Goal: Information Seeking & Learning: Learn about a topic

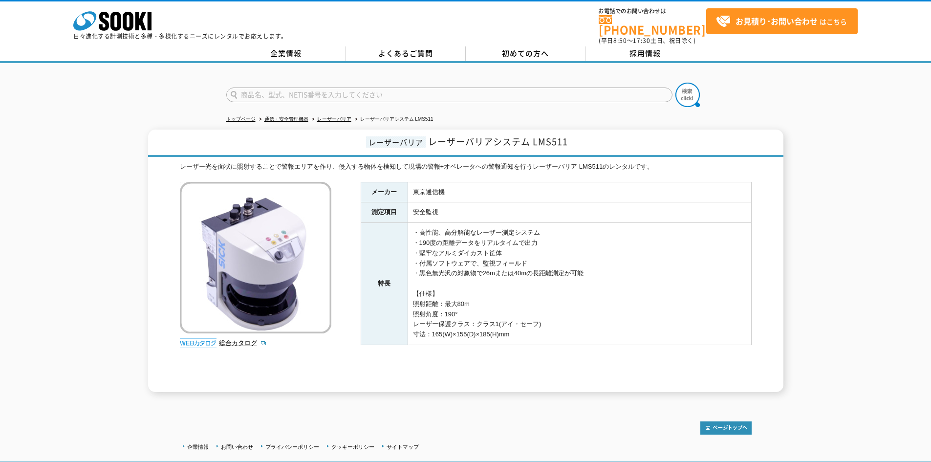
drag, startPoint x: 525, startPoint y: 333, endPoint x: 379, endPoint y: 209, distance: 192.1
click at [379, 209] on tbody "メーカー 東京通信機 測定項目 安全監視 特長 ・高性能、高分解能なレーザー測定システム ・190度の距離データをリアルタイムで出力 ・堅牢なアルミダイカスト…" at bounding box center [556, 263] width 391 height 163
click at [647, 258] on td "・高性能、高分解能なレーザー測定システム ・190度の距離データをリアルタイムで出力 ・堅牢なアルミダイカスト筐体 ・付属ソフトウェアで、監視フィールド ・黒…" at bounding box center [580, 284] width 344 height 122
click at [469, 280] on td "・高性能、高分解能なレーザー測定システム ・190度の距離データをリアルタイムで出力 ・堅牢なアルミダイカスト筐体 ・付属ソフトウェアで、監視フィールド ・黒…" at bounding box center [580, 284] width 344 height 122
click at [463, 261] on td "・高性能、高分解能なレーザー測定システム ・190度の距離データをリアルタイムで出力 ・堅牢なアルミダイカスト筐体 ・付属ソフトウェアで、監視フィールド ・黒…" at bounding box center [580, 284] width 344 height 122
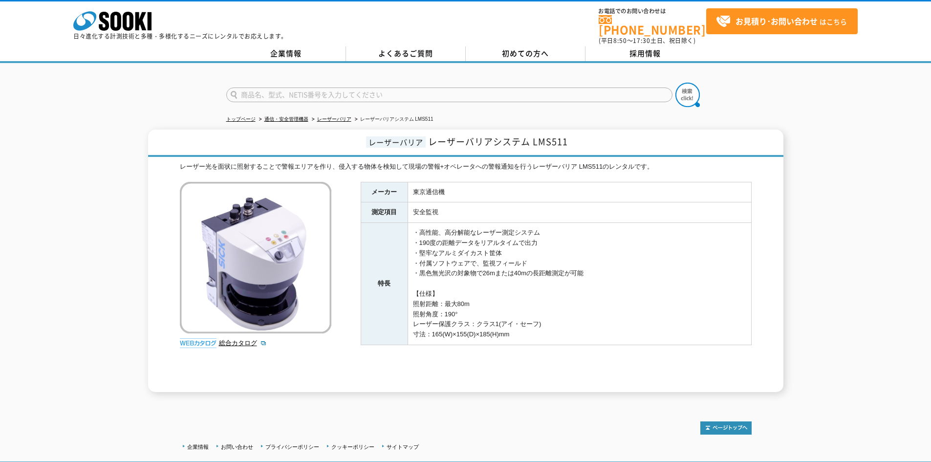
click at [549, 246] on td "・高性能、高分解能なレーザー測定システム ・190度の距離データをリアルタイムで出力 ・堅牢なアルミダイカスト筐体 ・付属ソフトウェアで、監視フィールド ・黒…" at bounding box center [580, 284] width 344 height 122
drag, startPoint x: 413, startPoint y: 183, endPoint x: 574, endPoint y: 325, distance: 214.7
click at [574, 325] on tbody "メーカー 東京通信機 測定項目 安全監視 特長 ・高性能、高分解能なレーザー測定システム ・190度の距離データをリアルタイムで出力 ・堅牢なアルミダイカスト…" at bounding box center [556, 263] width 391 height 163
click at [670, 342] on div "メーカー 東京通信機 測定項目 安全監視 特長 ・高性能、高分解能なレーザー測定システム ・190度の距離データをリアルタイムで出力 ・堅牢なアルミダイカスト…" at bounding box center [556, 287] width 391 height 210
